Goal: Transaction & Acquisition: Purchase product/service

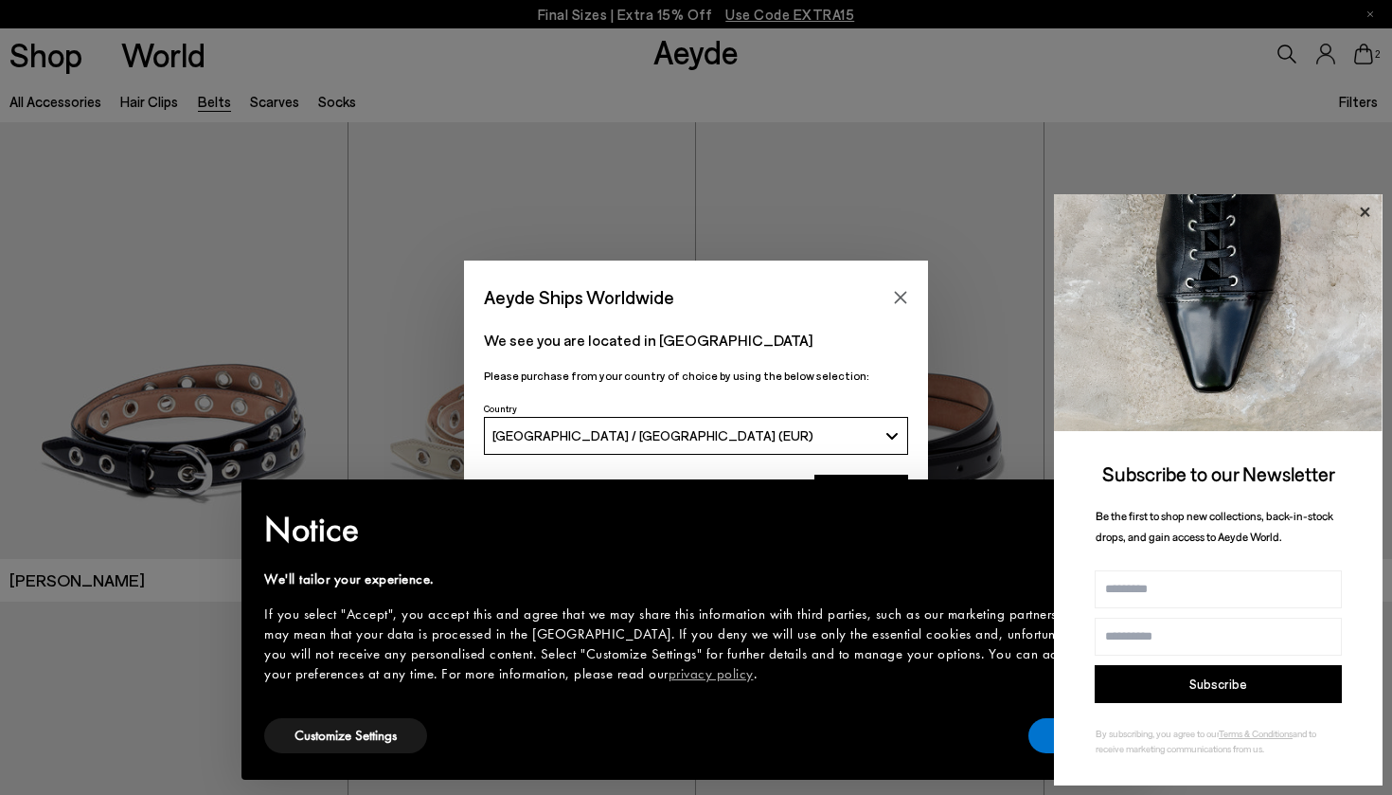
click at [1364, 205] on icon at bounding box center [1365, 212] width 25 height 25
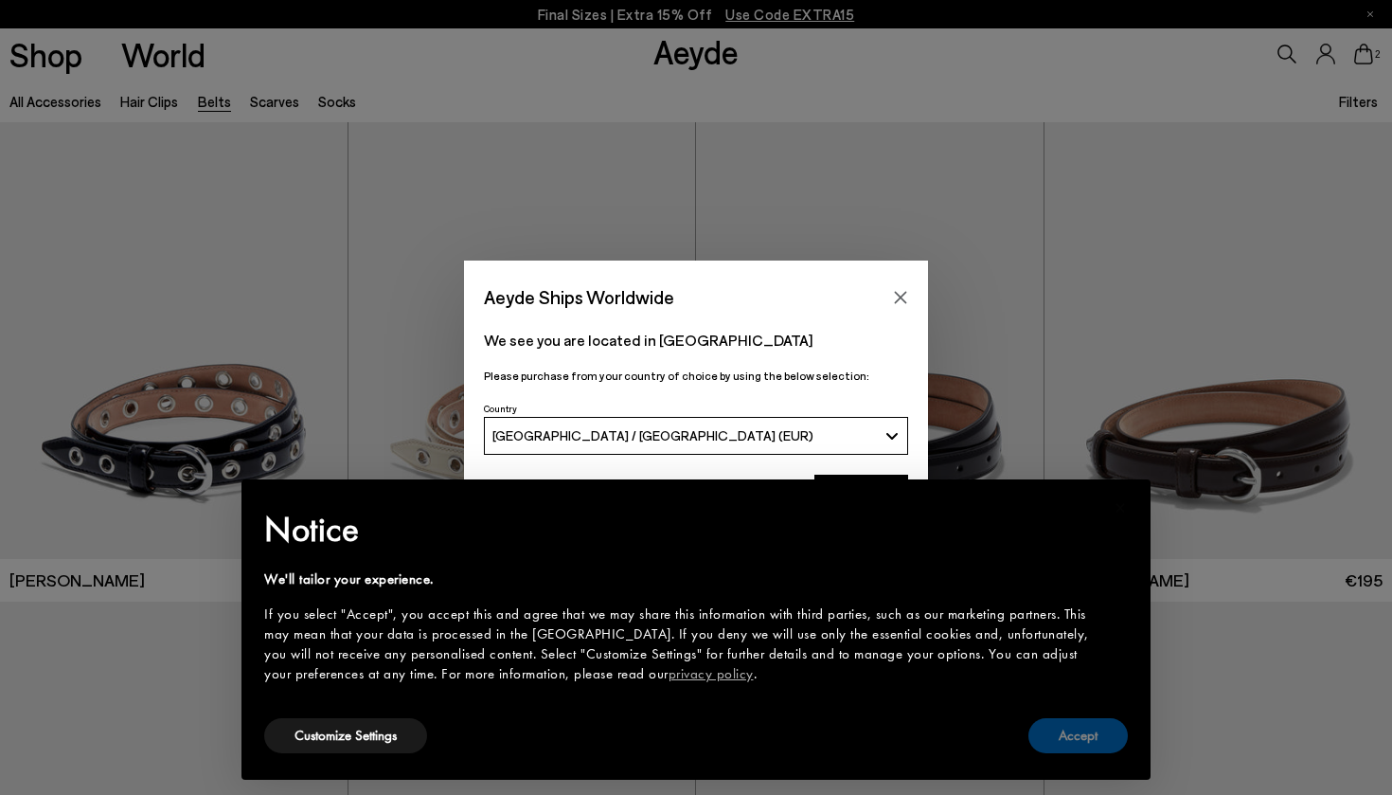
click at [1103, 735] on button "Accept" at bounding box center [1078, 735] width 99 height 35
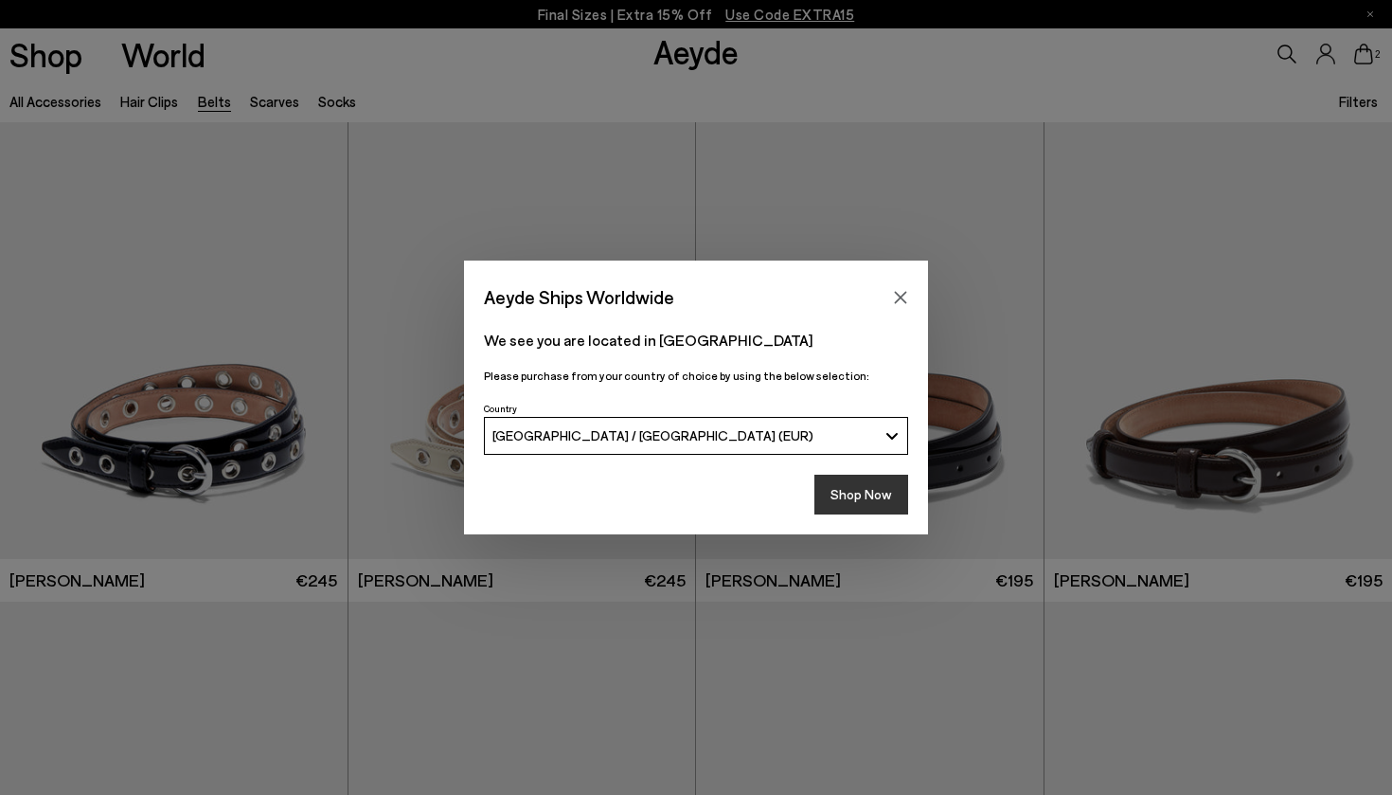
click at [852, 482] on button "Shop Now" at bounding box center [862, 495] width 94 height 40
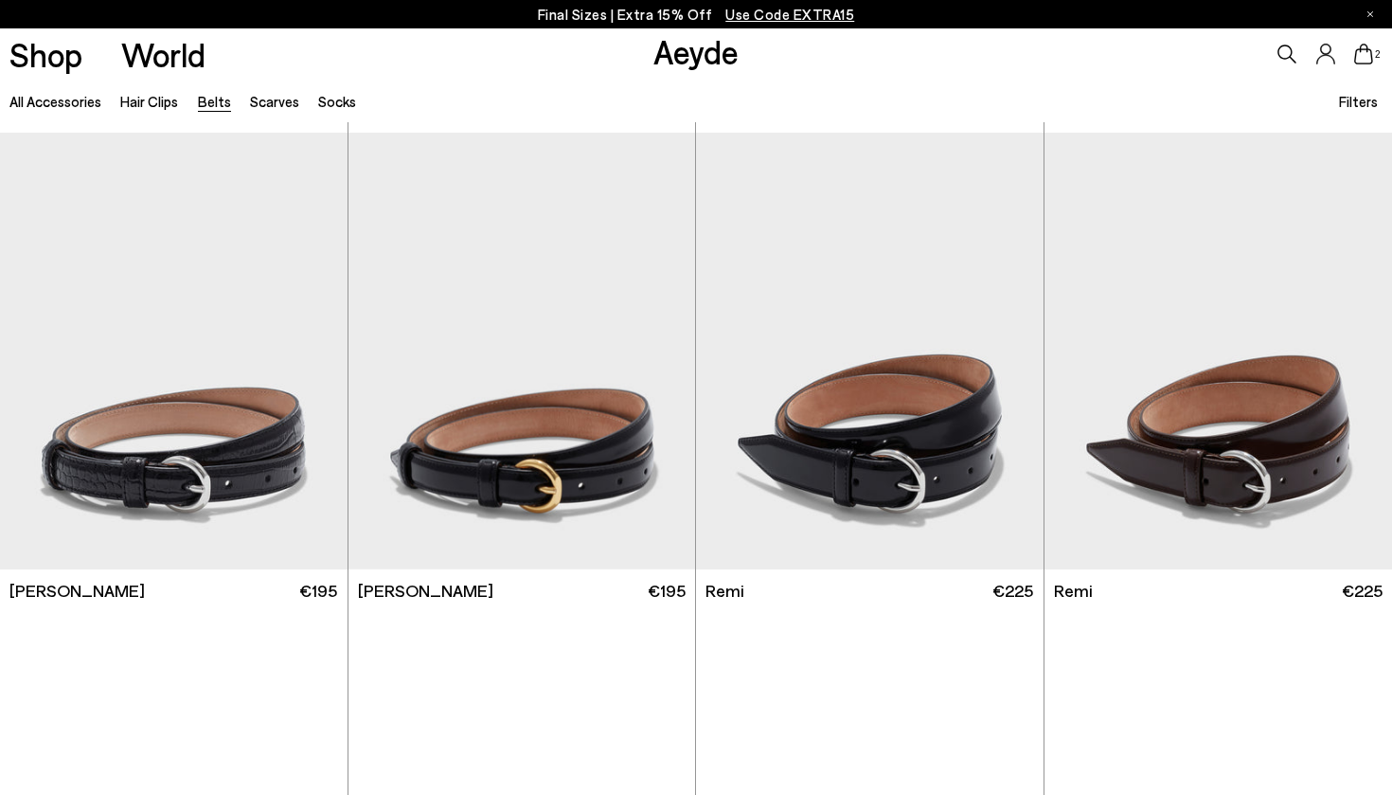
scroll to position [499, 0]
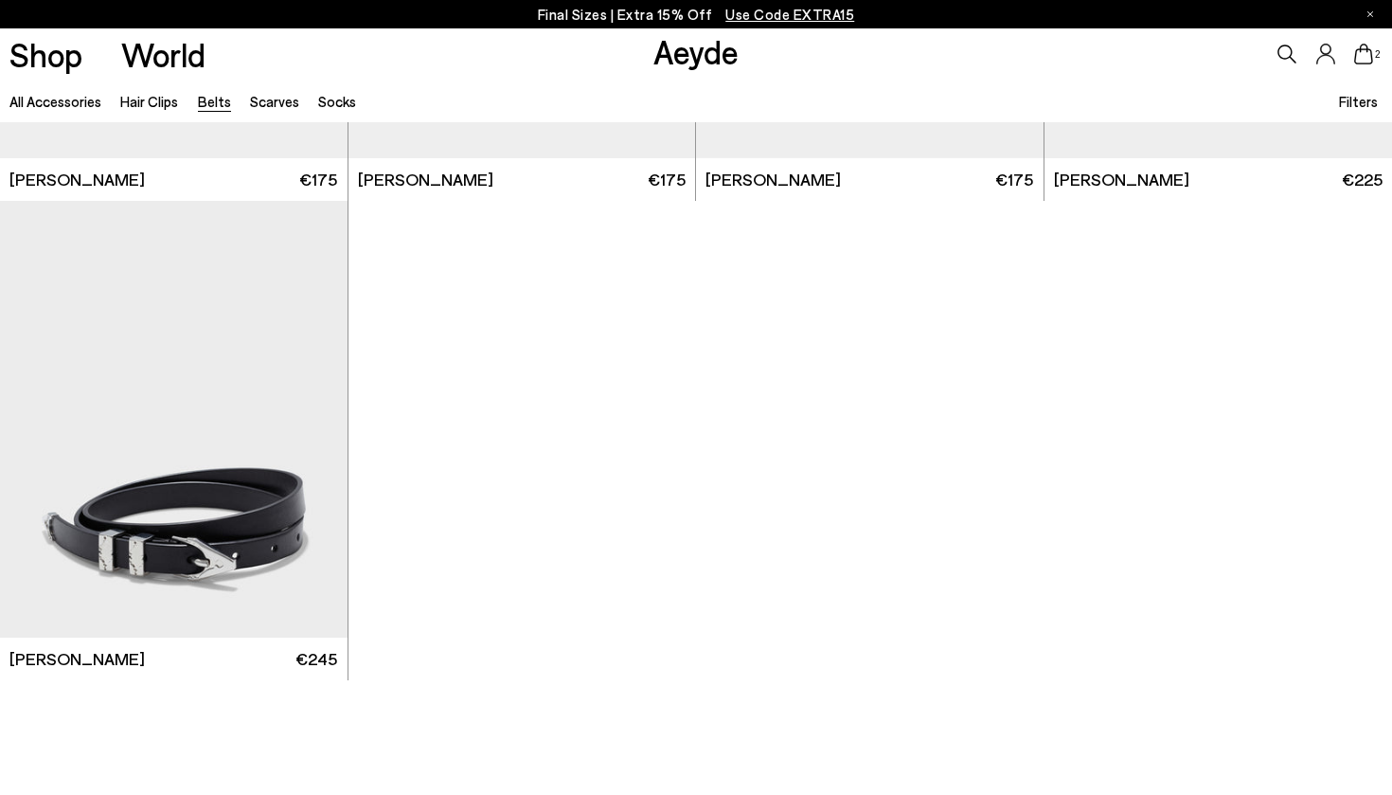
scroll to position [3016, 0]
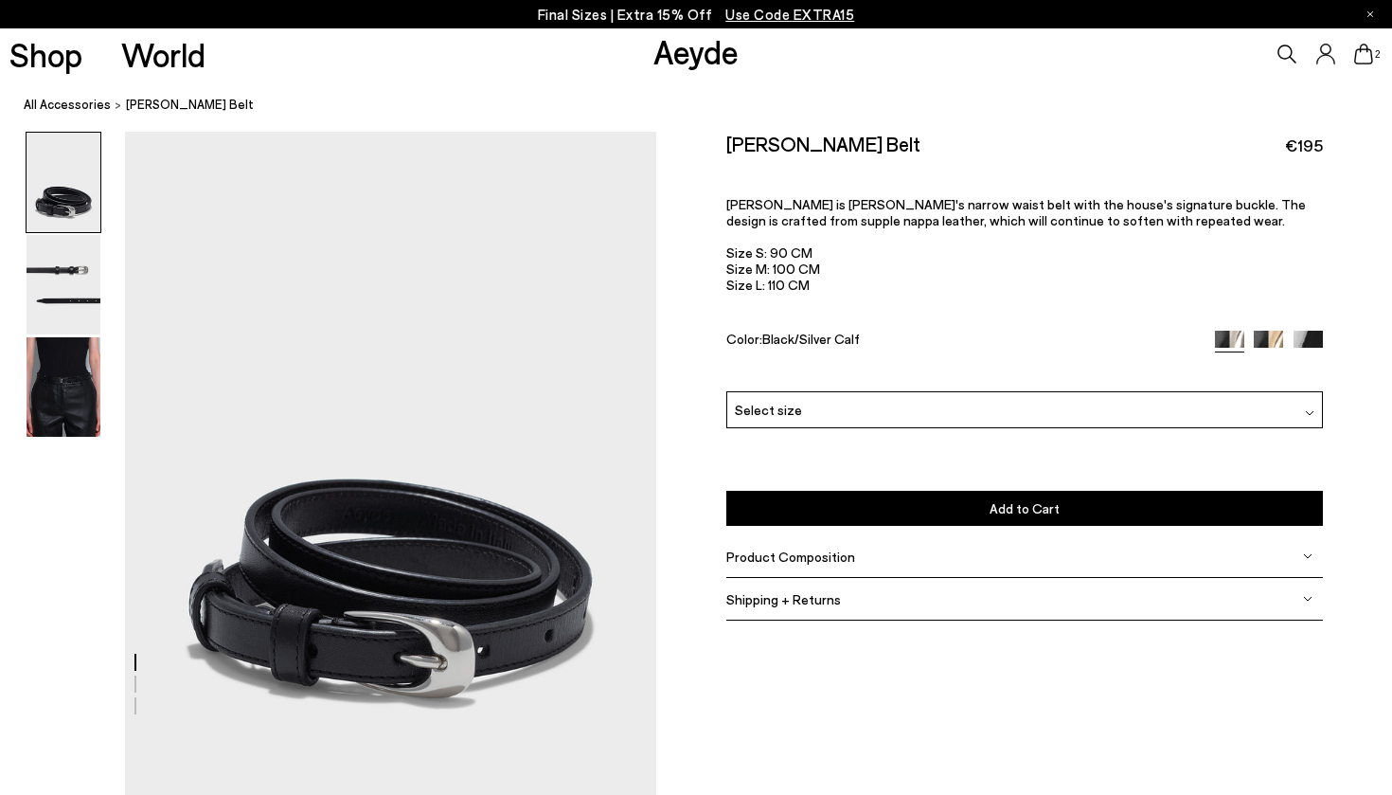
click at [945, 391] on div "Select size" at bounding box center [1025, 409] width 597 height 37
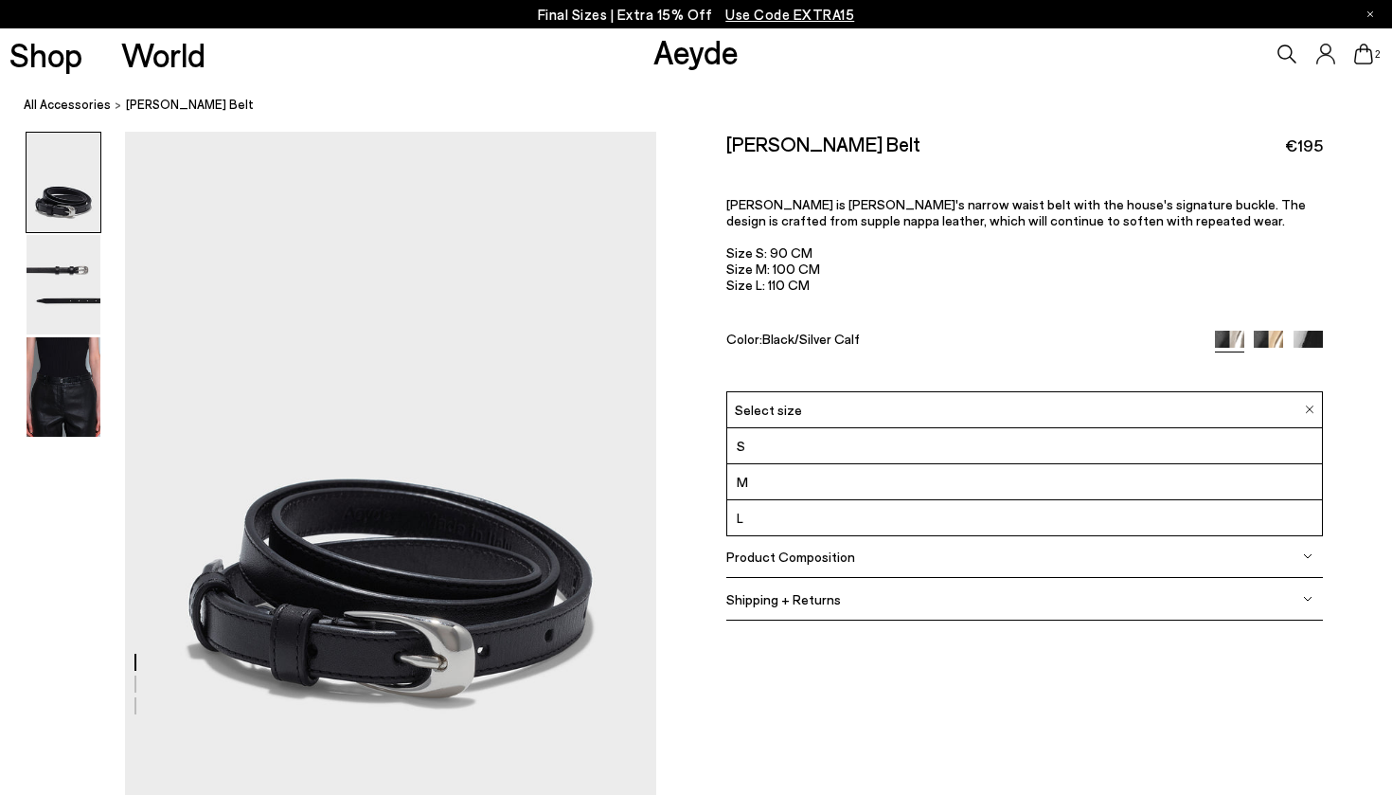
click at [902, 464] on li "M" at bounding box center [1024, 482] width 595 height 36
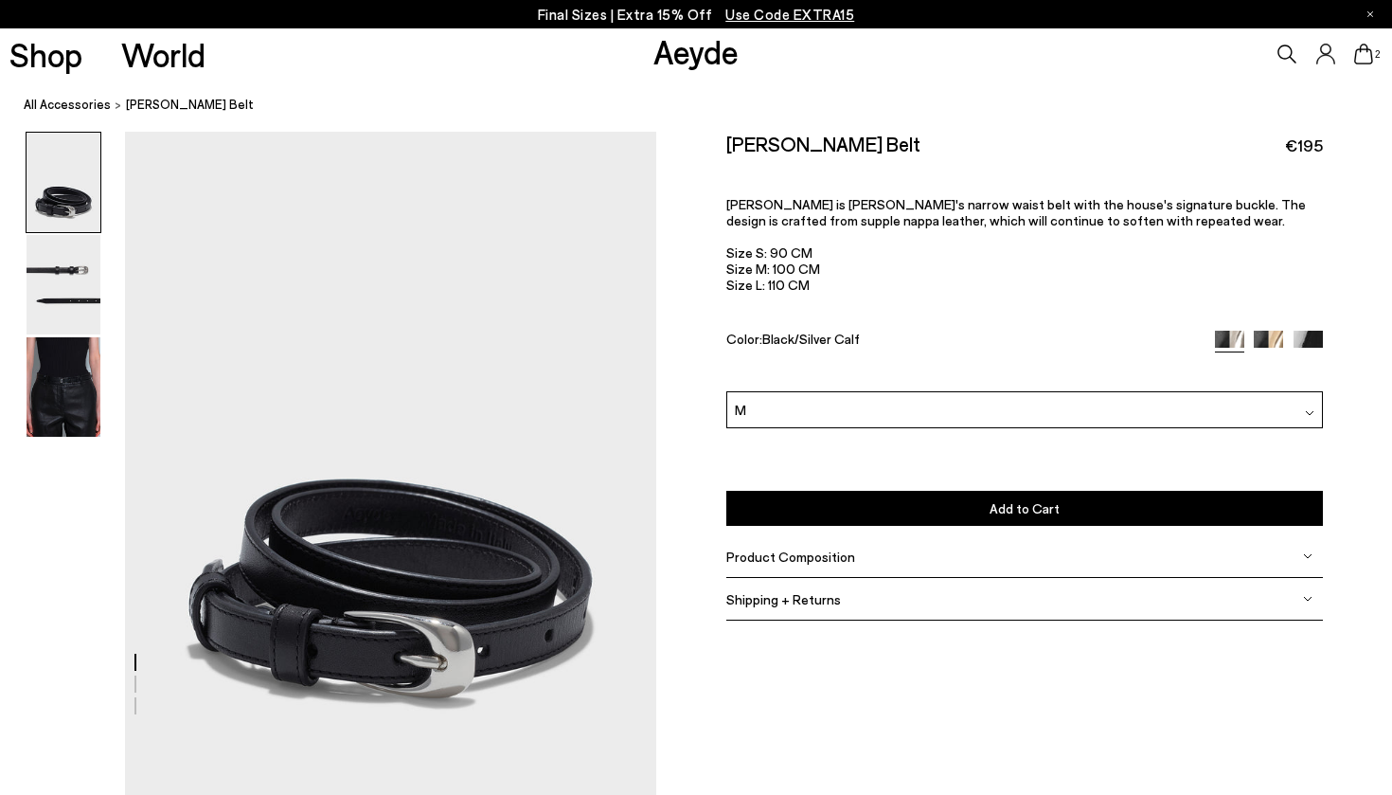
click at [906, 535] on div "Product Composition" at bounding box center [1025, 556] width 597 height 43
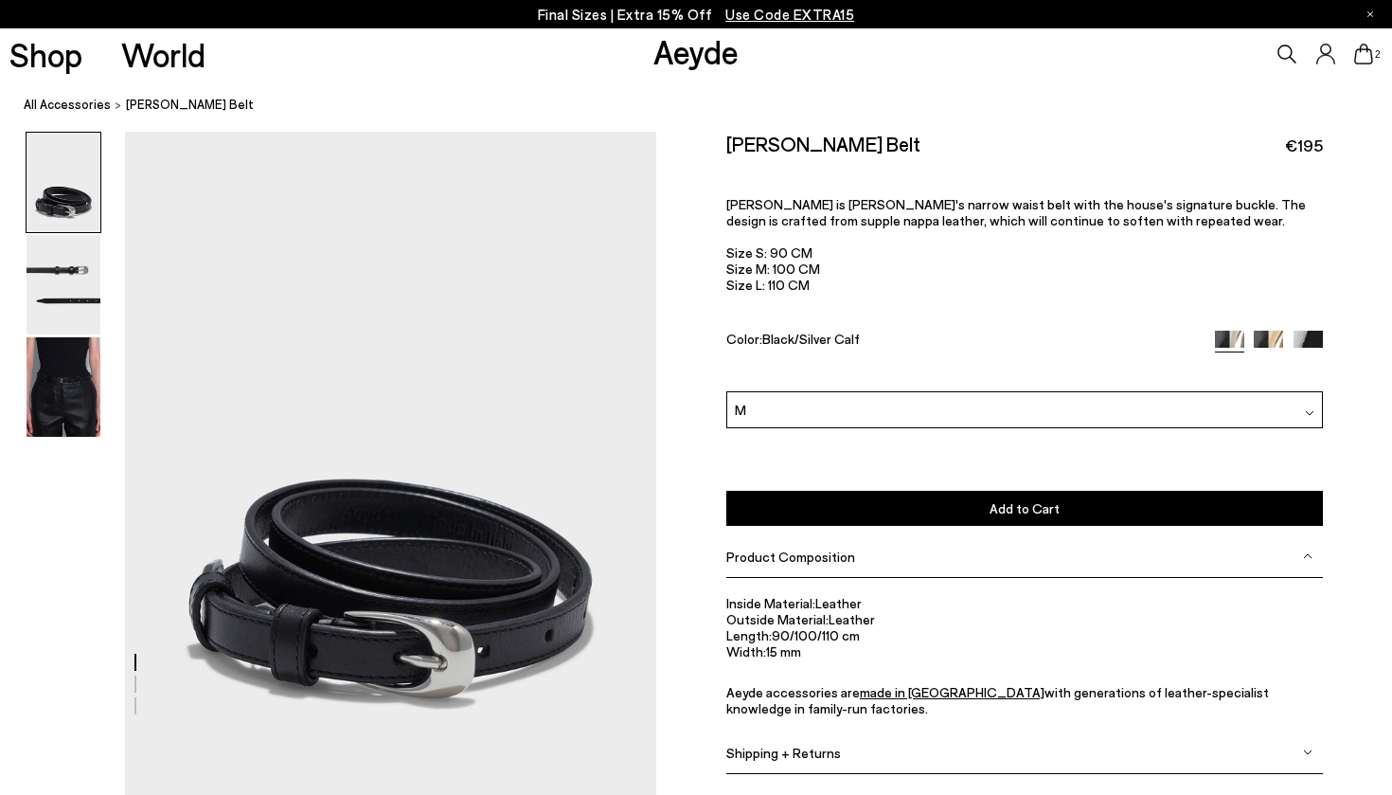
click at [916, 391] on div "M" at bounding box center [1025, 409] width 597 height 37
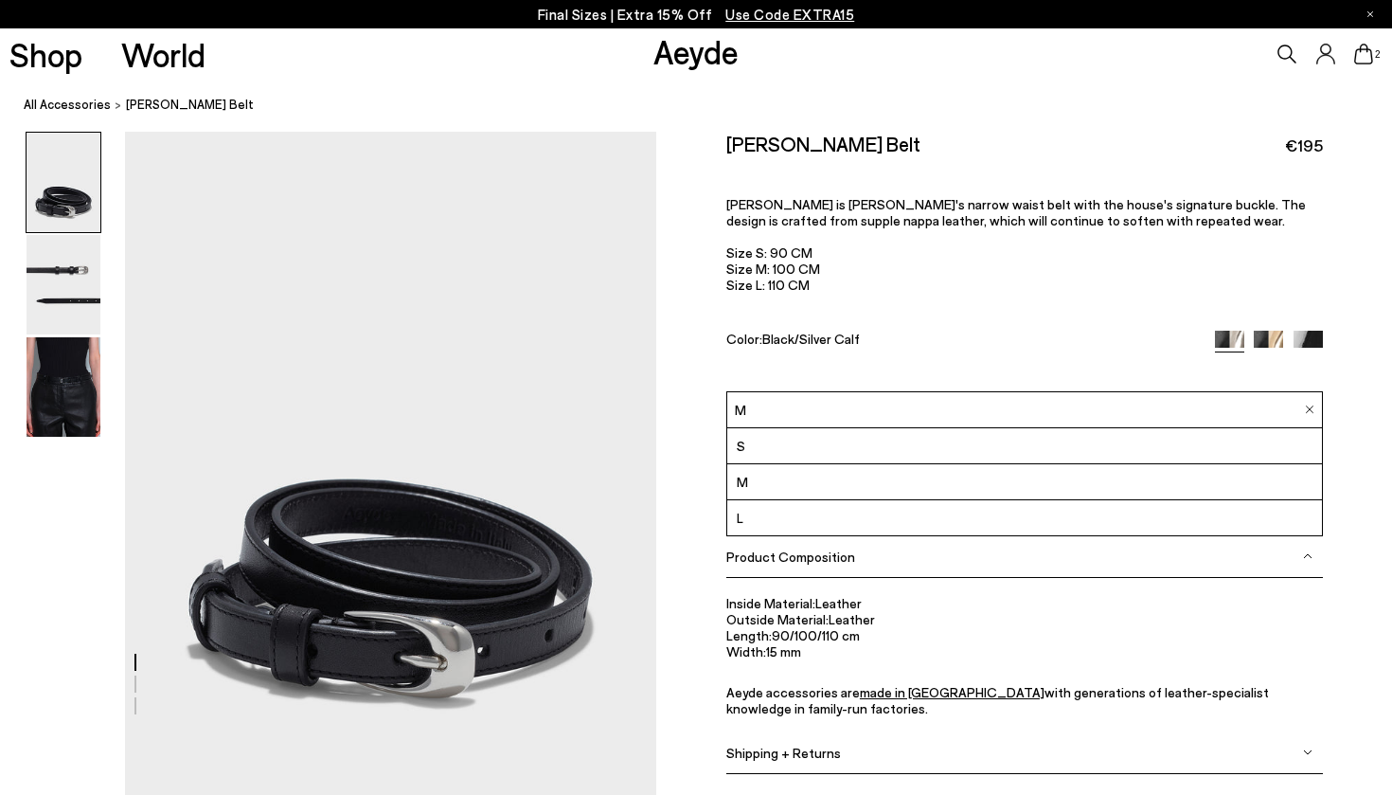
click at [912, 428] on li "S" at bounding box center [1024, 446] width 595 height 36
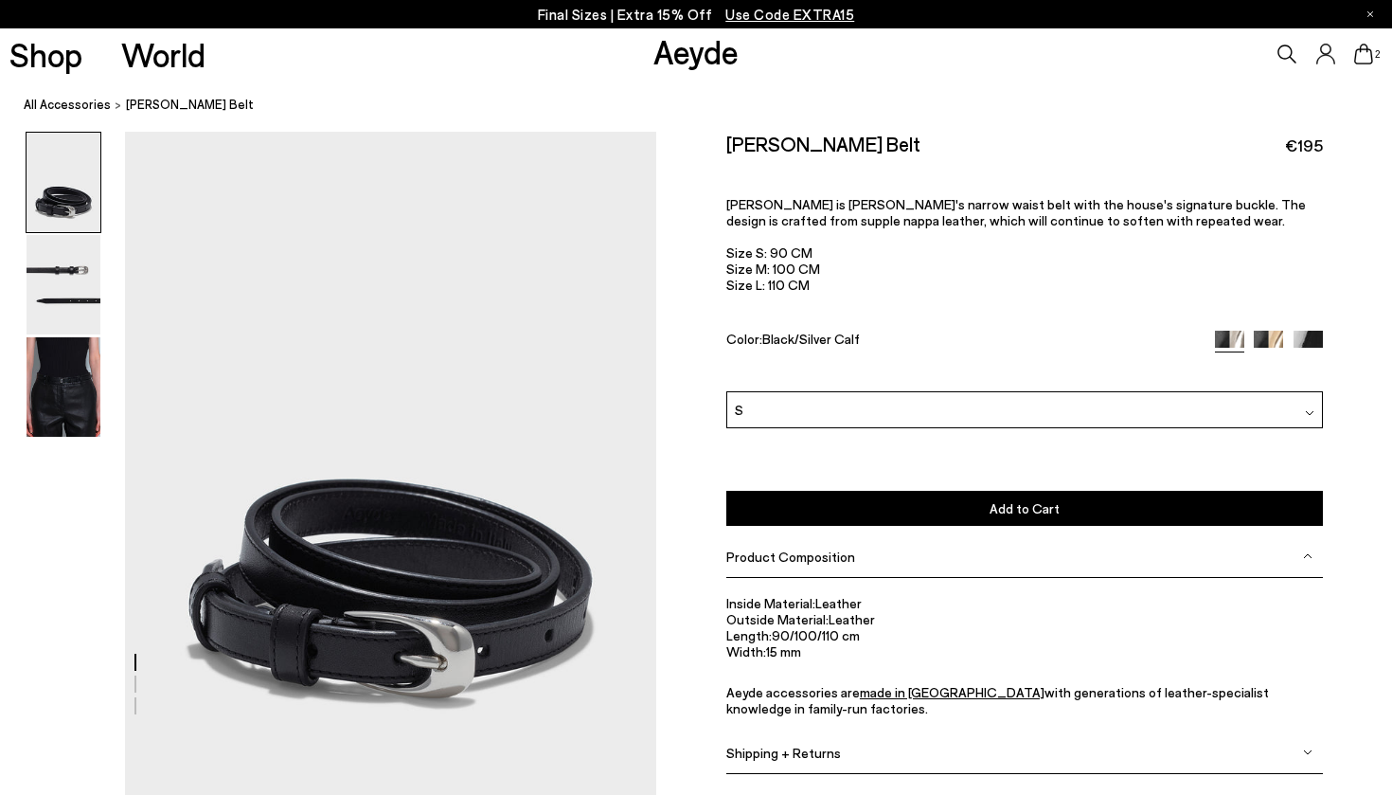
click at [898, 491] on button "Add to Cart Select a Size First" at bounding box center [1025, 508] width 597 height 35
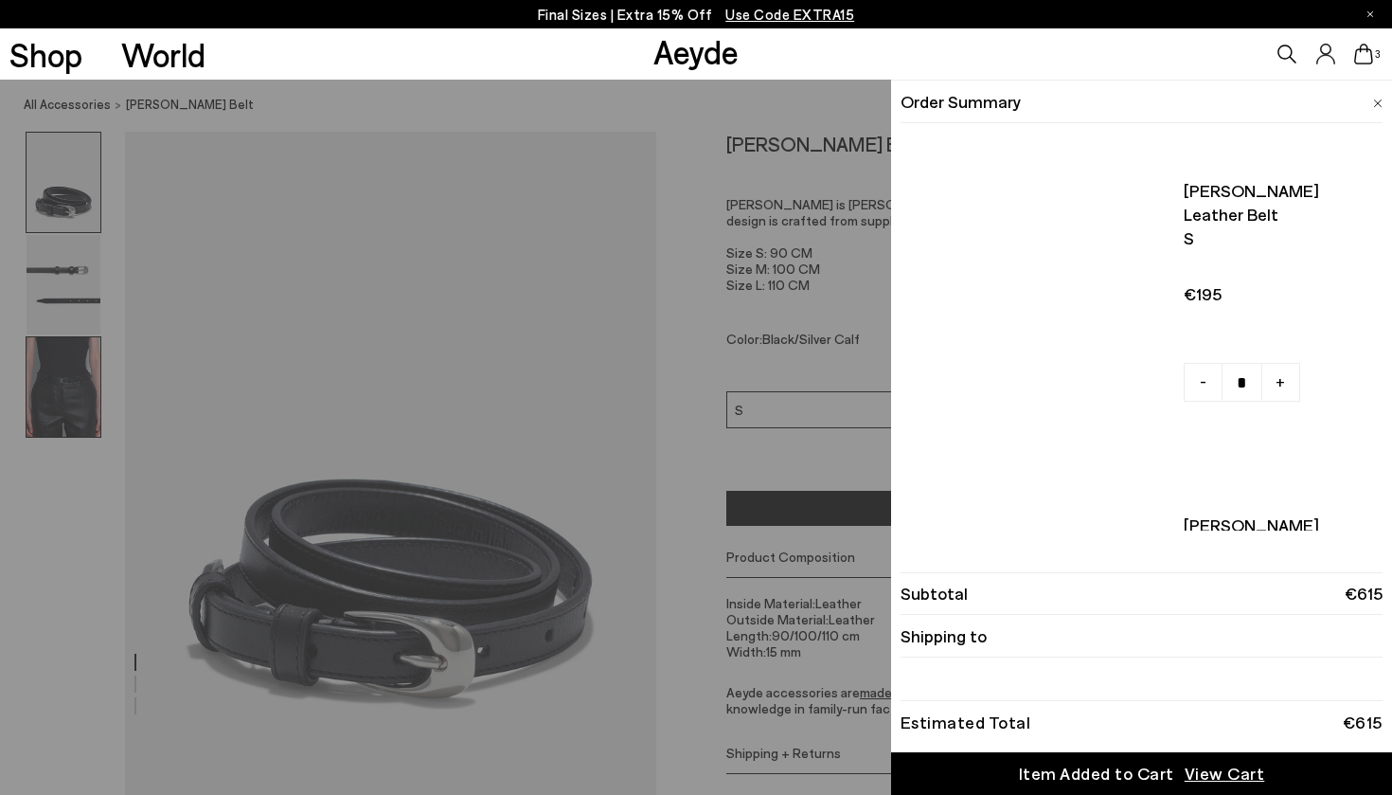
click at [41, 405] on img at bounding box center [64, 386] width 74 height 99
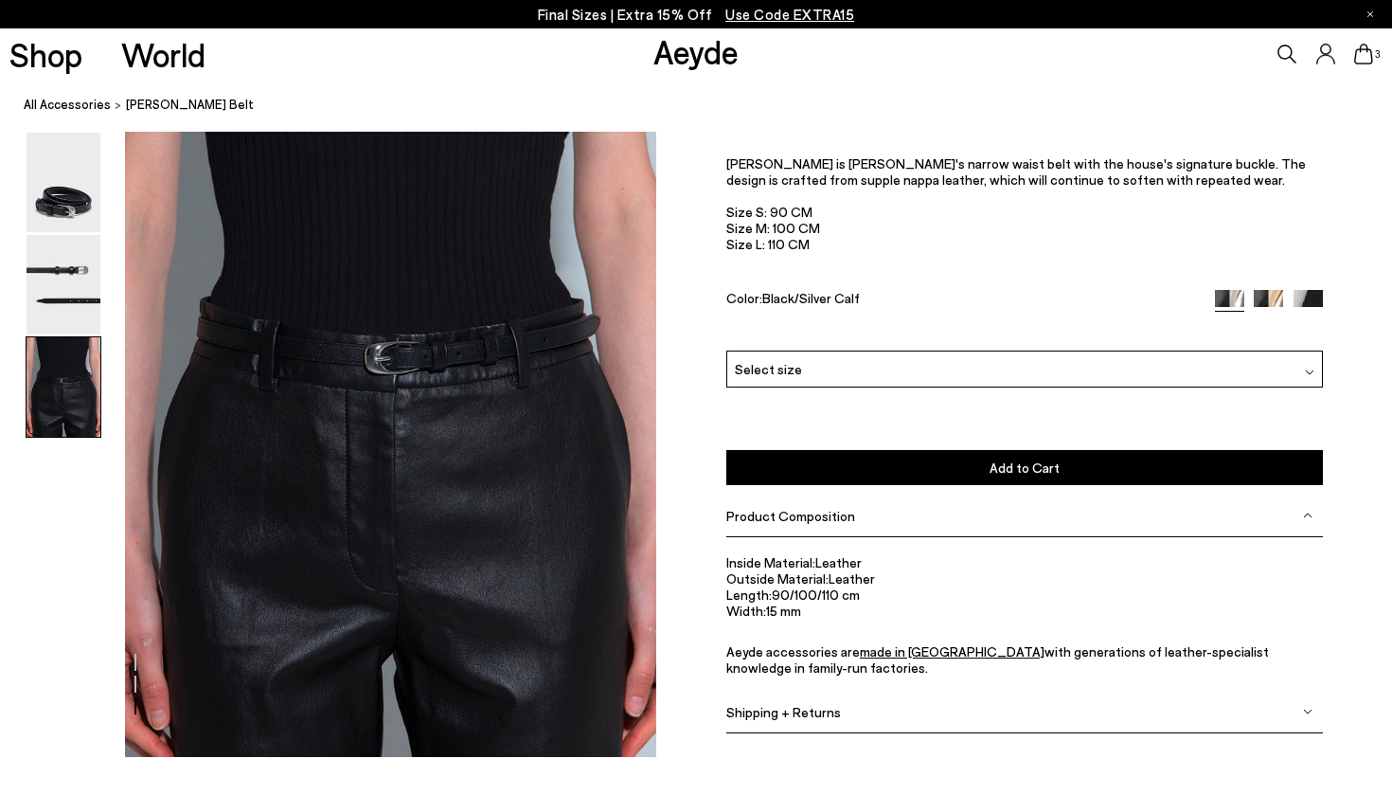
scroll to position [1509, 0]
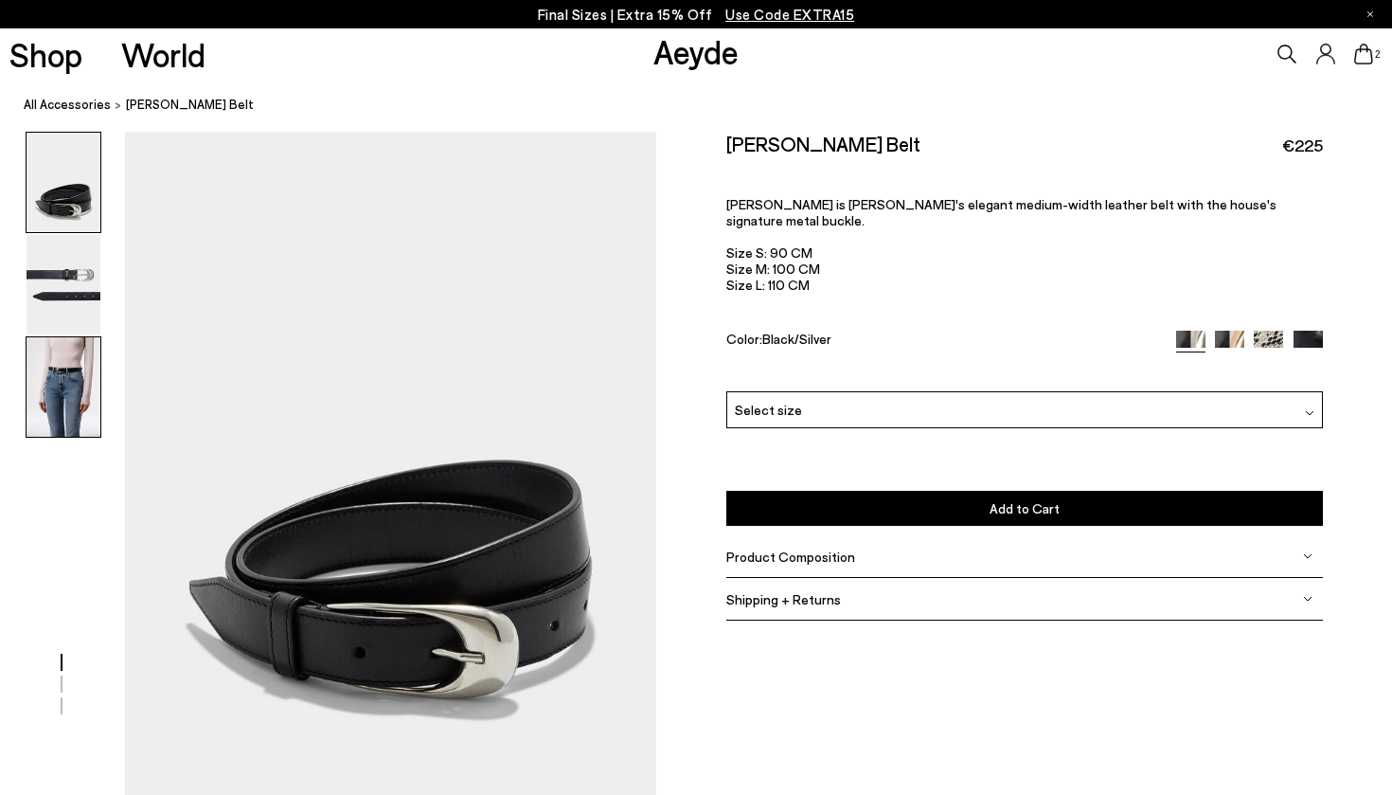
click at [91, 407] on img at bounding box center [64, 386] width 74 height 99
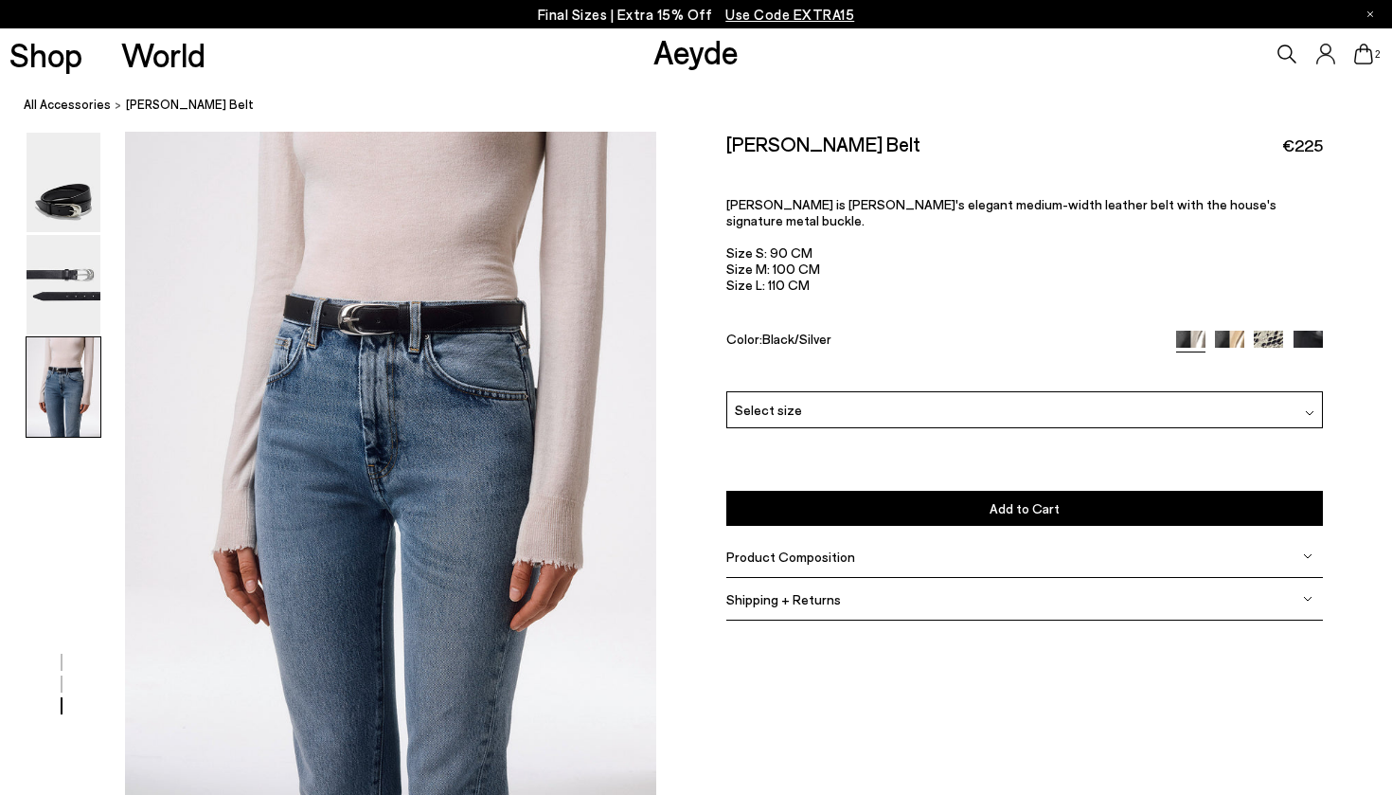
scroll to position [1509, 0]
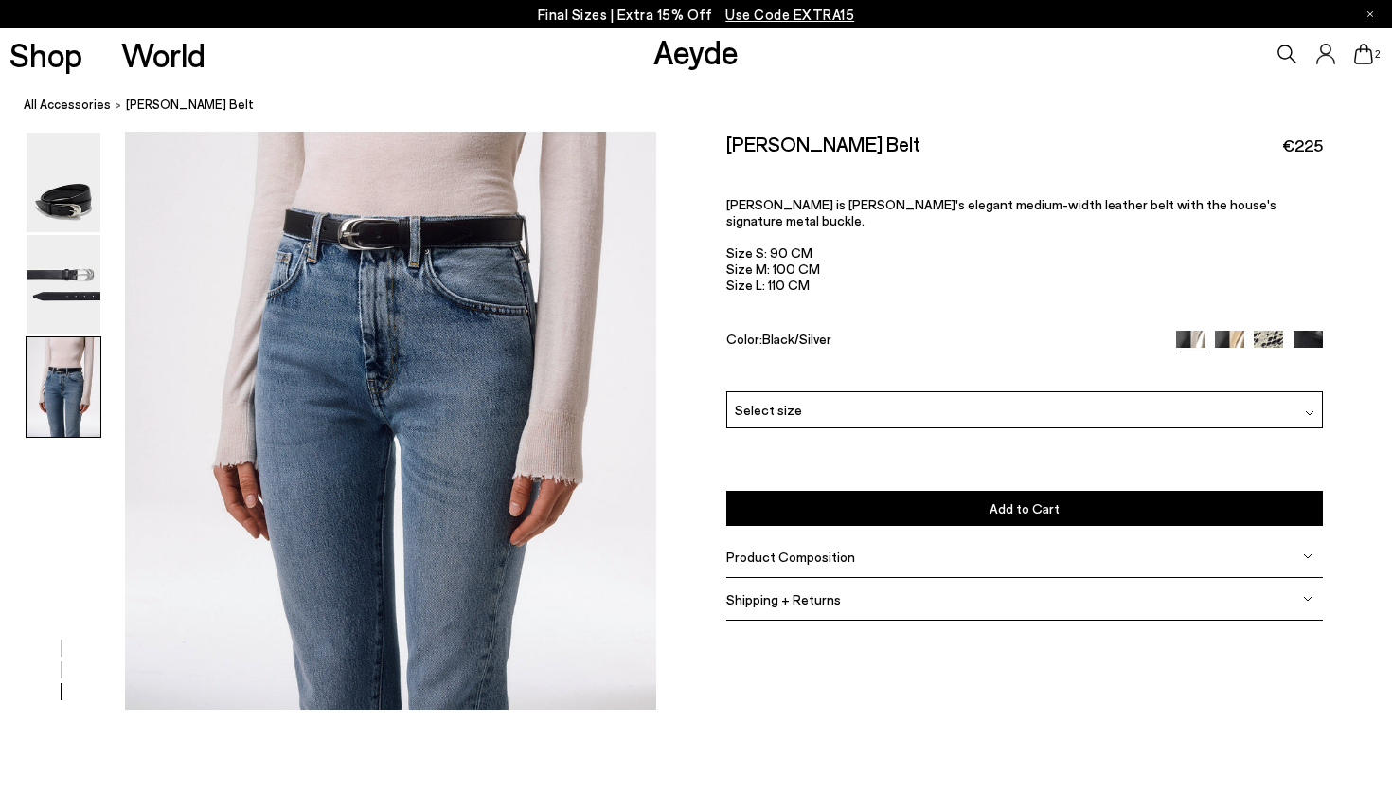
click at [876, 391] on div "Select size" at bounding box center [1025, 409] width 597 height 37
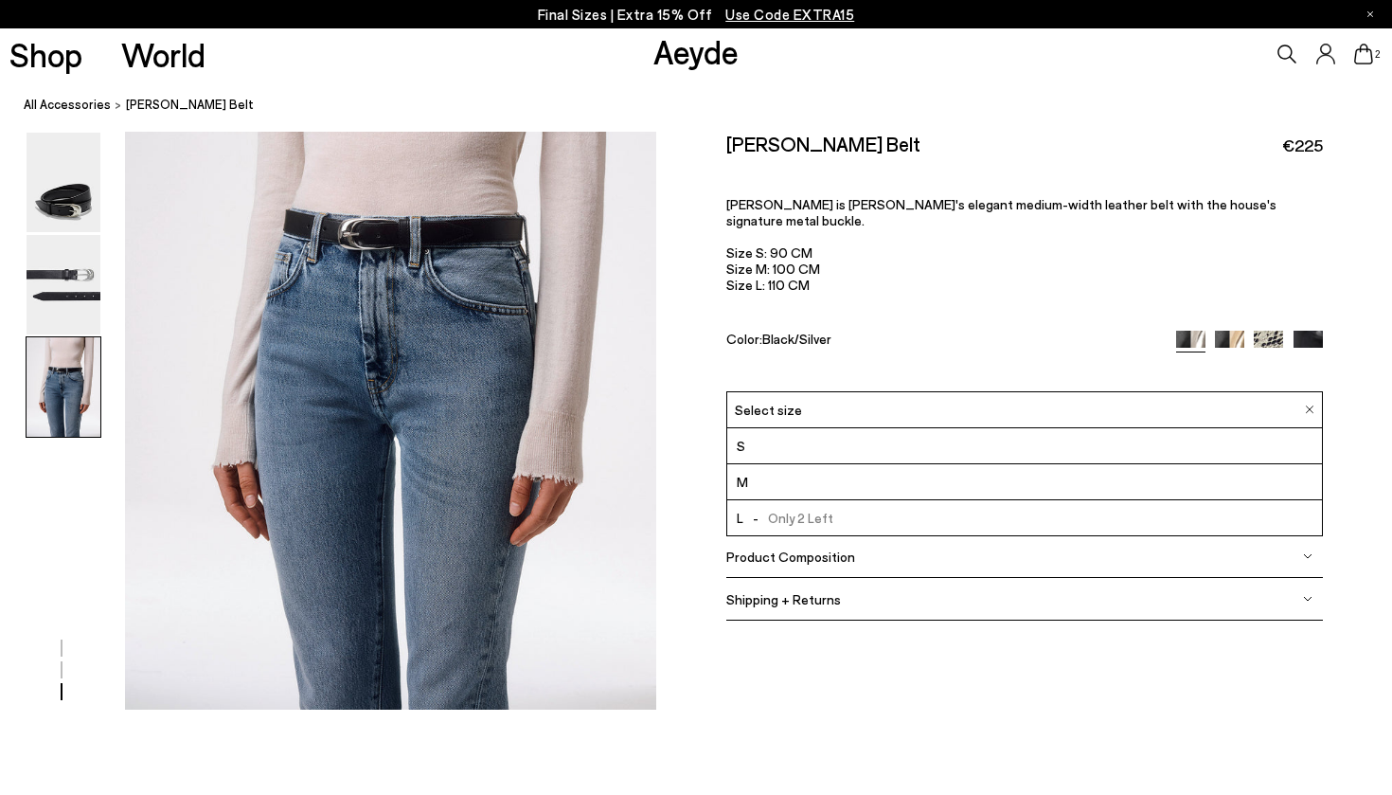
click at [882, 428] on li "S" at bounding box center [1024, 446] width 595 height 36
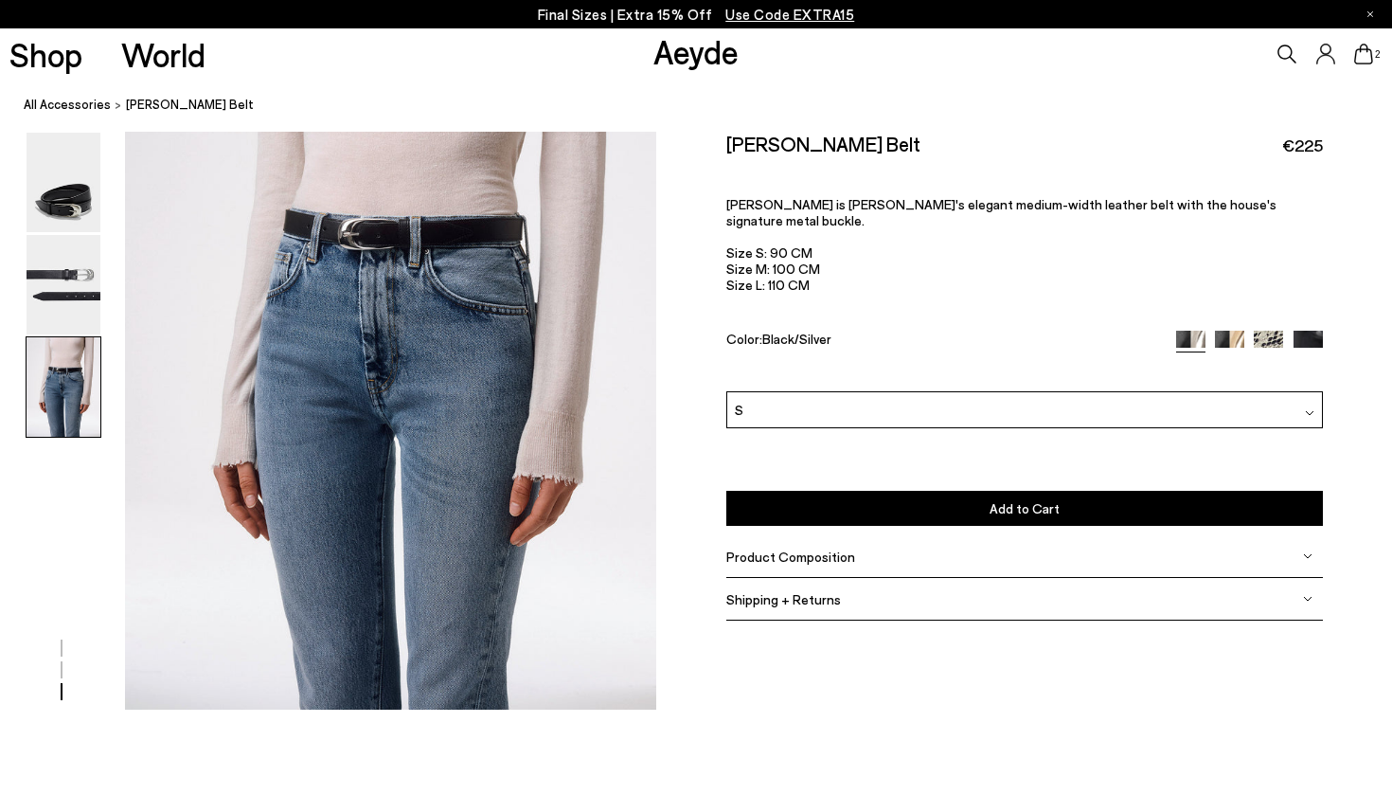
click at [883, 491] on button "Add to Cart Select a Size First" at bounding box center [1025, 508] width 597 height 35
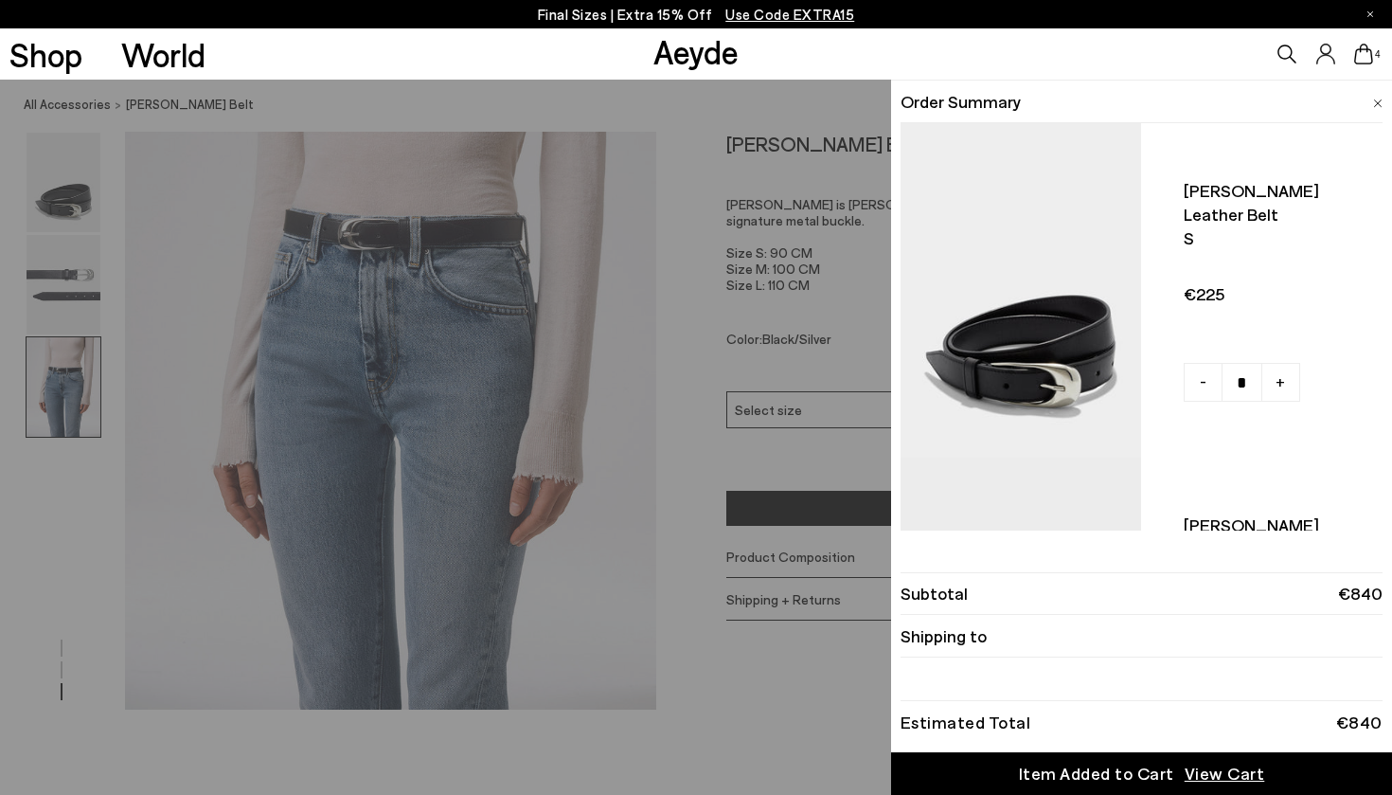
click at [852, 387] on div "Quick Add Color Size View Details Order Summary Leona leather belt S - + -" at bounding box center [696, 437] width 1392 height 715
